Goal: Task Accomplishment & Management: Manage account settings

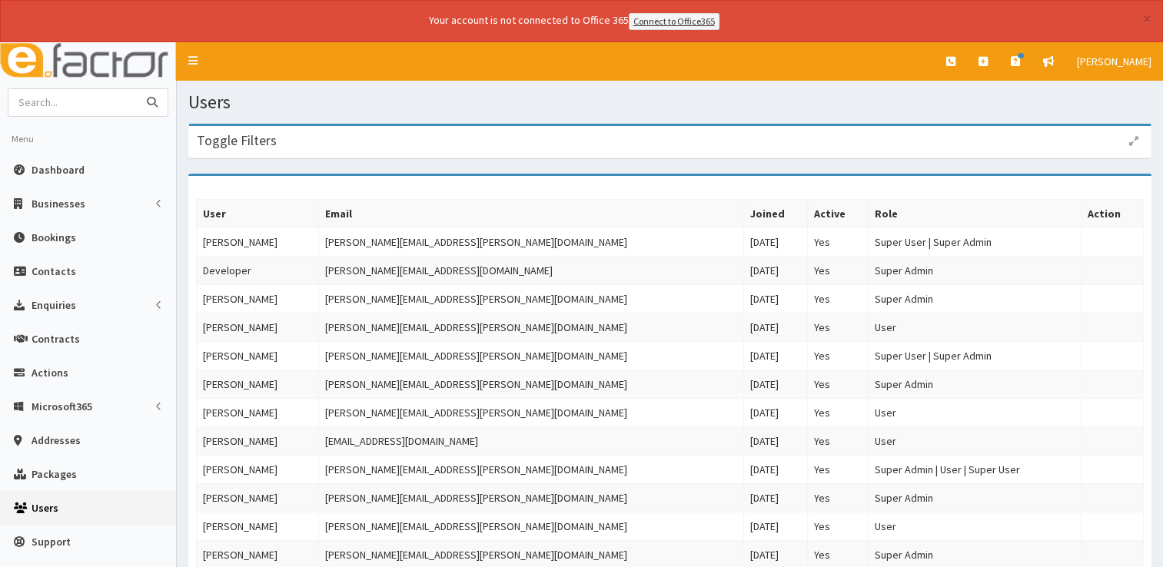
click at [93, 106] on input "text" at bounding box center [72, 102] width 129 height 27
type input "dave corringham"
click at [137, 89] on button "submit" at bounding box center [152, 102] width 31 height 27
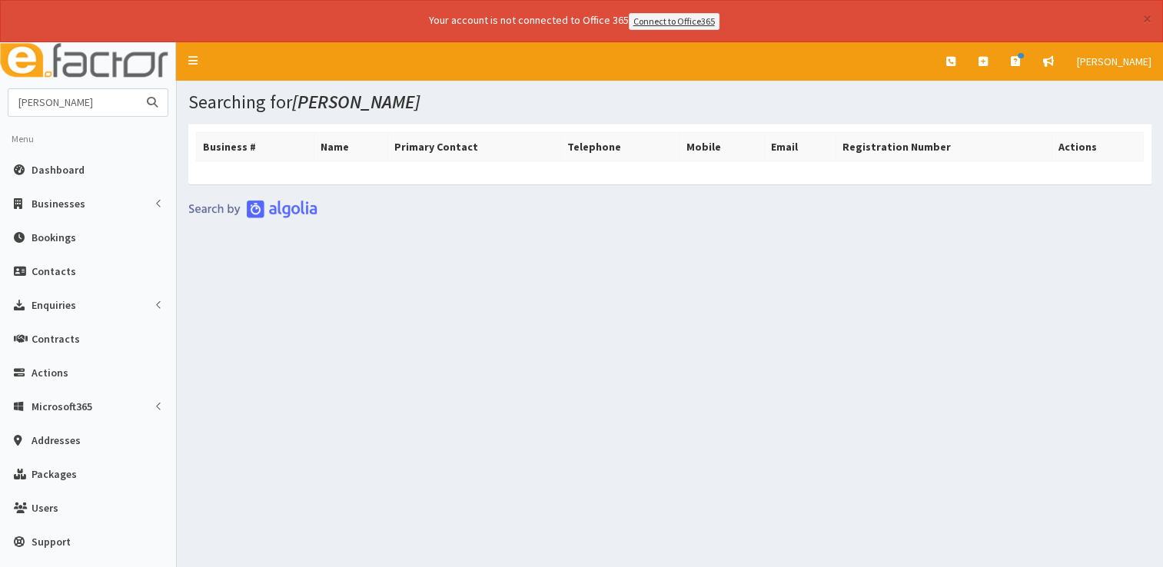
click at [43, 98] on input "dave corringham" at bounding box center [72, 102] width 129 height 27
type input "corringham"
click at [137, 89] on button "submit" at bounding box center [152, 102] width 31 height 27
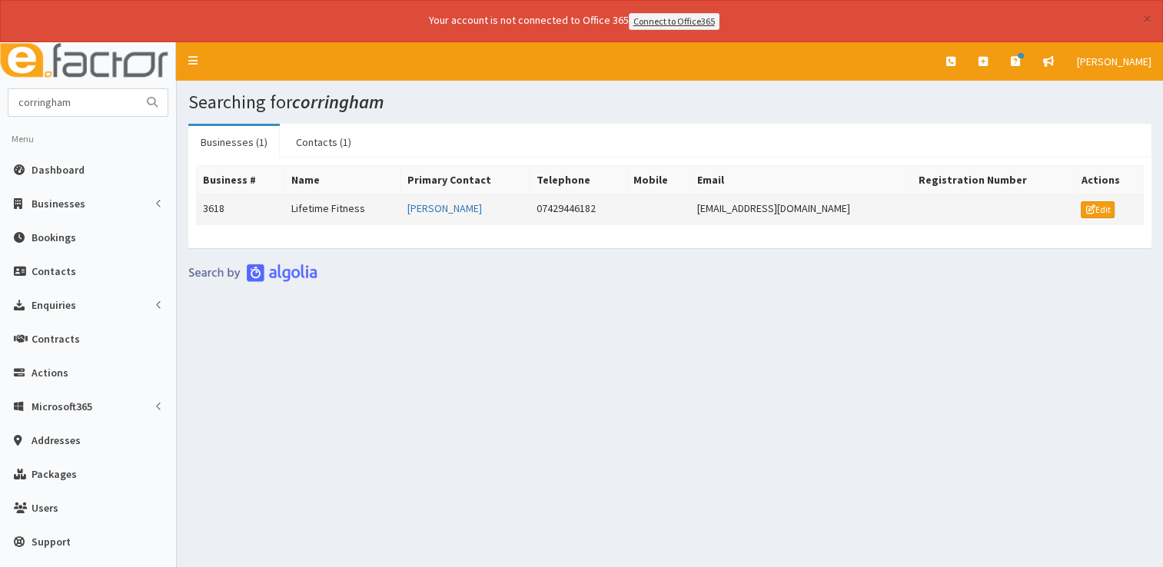
click at [367, 206] on td "Lifetime Fitness" at bounding box center [342, 209] width 116 height 31
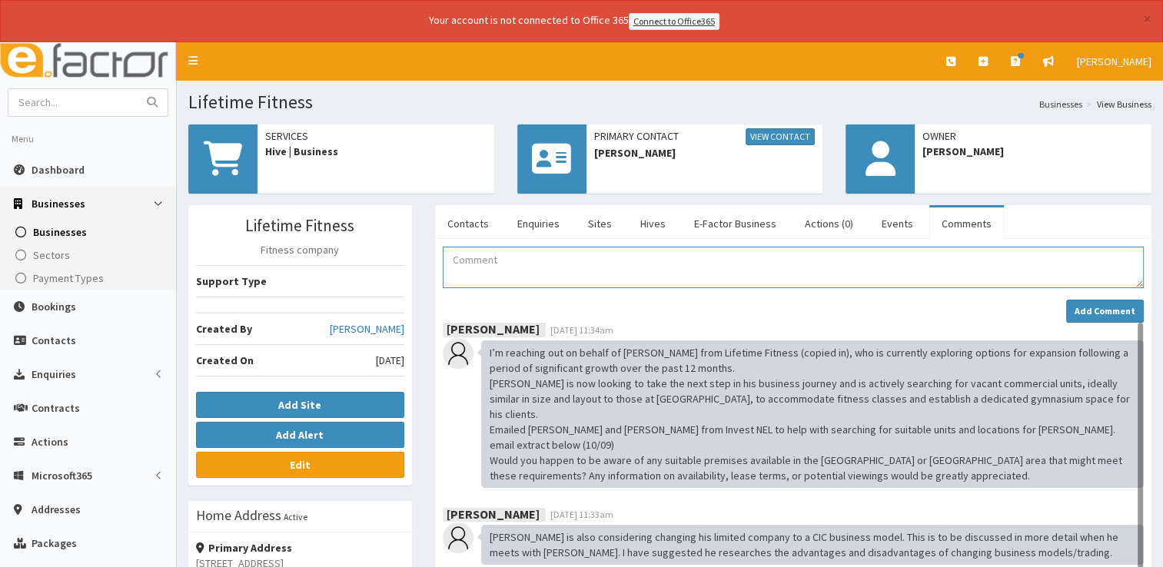
click at [498, 259] on textarea "Comment" at bounding box center [793, 268] width 701 height 42
click at [554, 257] on textarea "[DATE] - Rang [PERSON_NAME] in response to his text from [DATE]. Apologised ove…" at bounding box center [793, 268] width 701 height 42
click at [557, 260] on textarea "[DATE] - Rang [PERSON_NAME] in response to his text from [DATE]. Apologised ove…" at bounding box center [793, 268] width 701 height 42
click at [1024, 257] on textarea "[DATE] - Rang [PERSON_NAME] and left a message in response to his text from [DA…" at bounding box center [793, 268] width 701 height 42
click at [1048, 260] on textarea "[DATE] - Rang [PERSON_NAME] and left a message in response to his text from [DA…" at bounding box center [793, 268] width 701 height 42
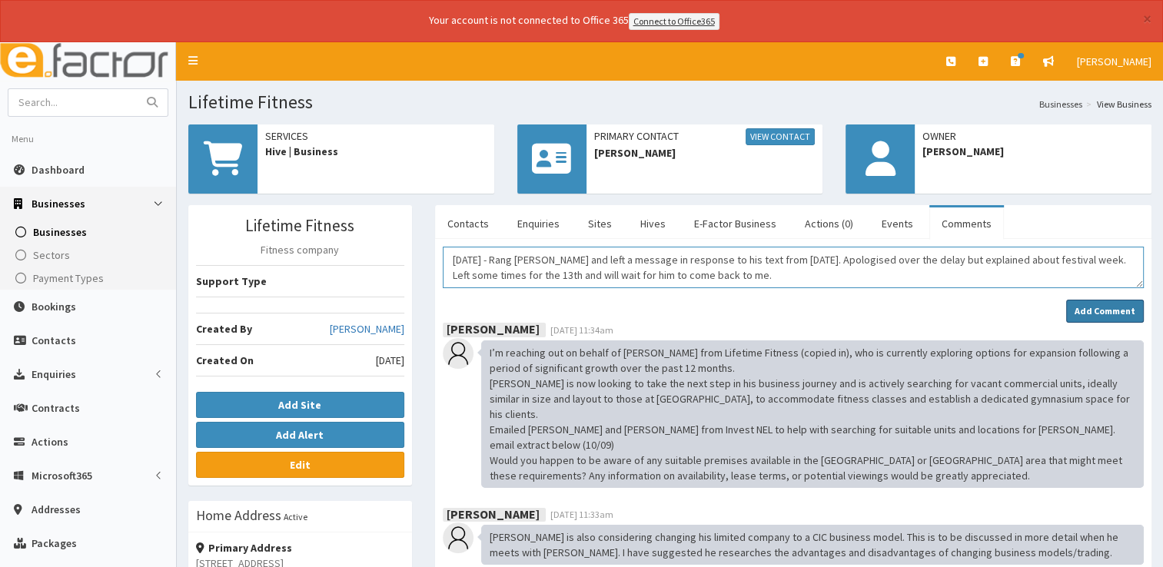
type textarea "[DATE] - Rang [PERSON_NAME] and left a message in response to his text from [DA…"
click at [1102, 312] on strong "Add Comment" at bounding box center [1105, 311] width 61 height 12
